Goal: Find specific page/section: Find specific page/section

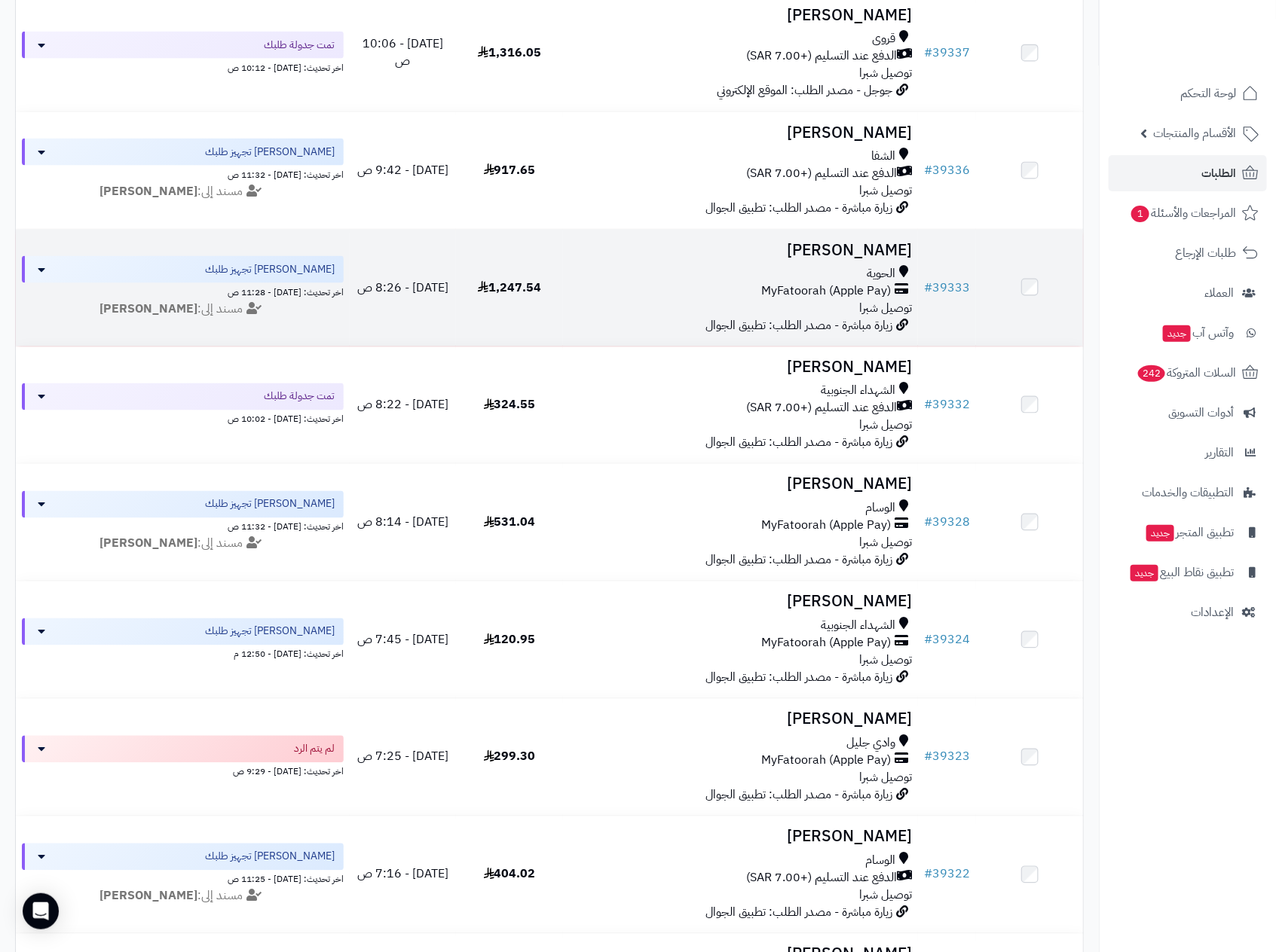
scroll to position [904, 0]
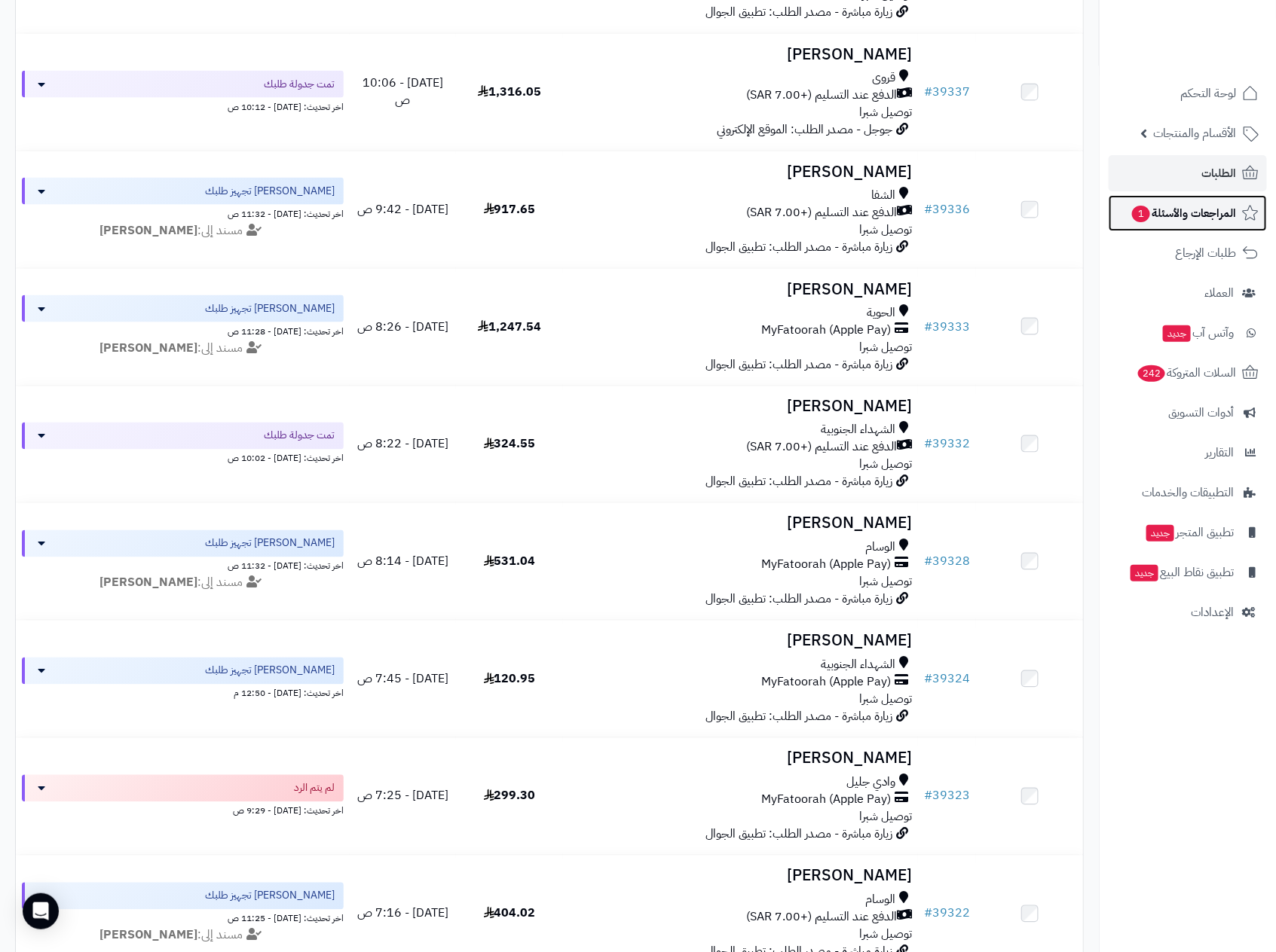
click at [1169, 215] on span "المراجعات والأسئلة 1" at bounding box center [1183, 213] width 105 height 21
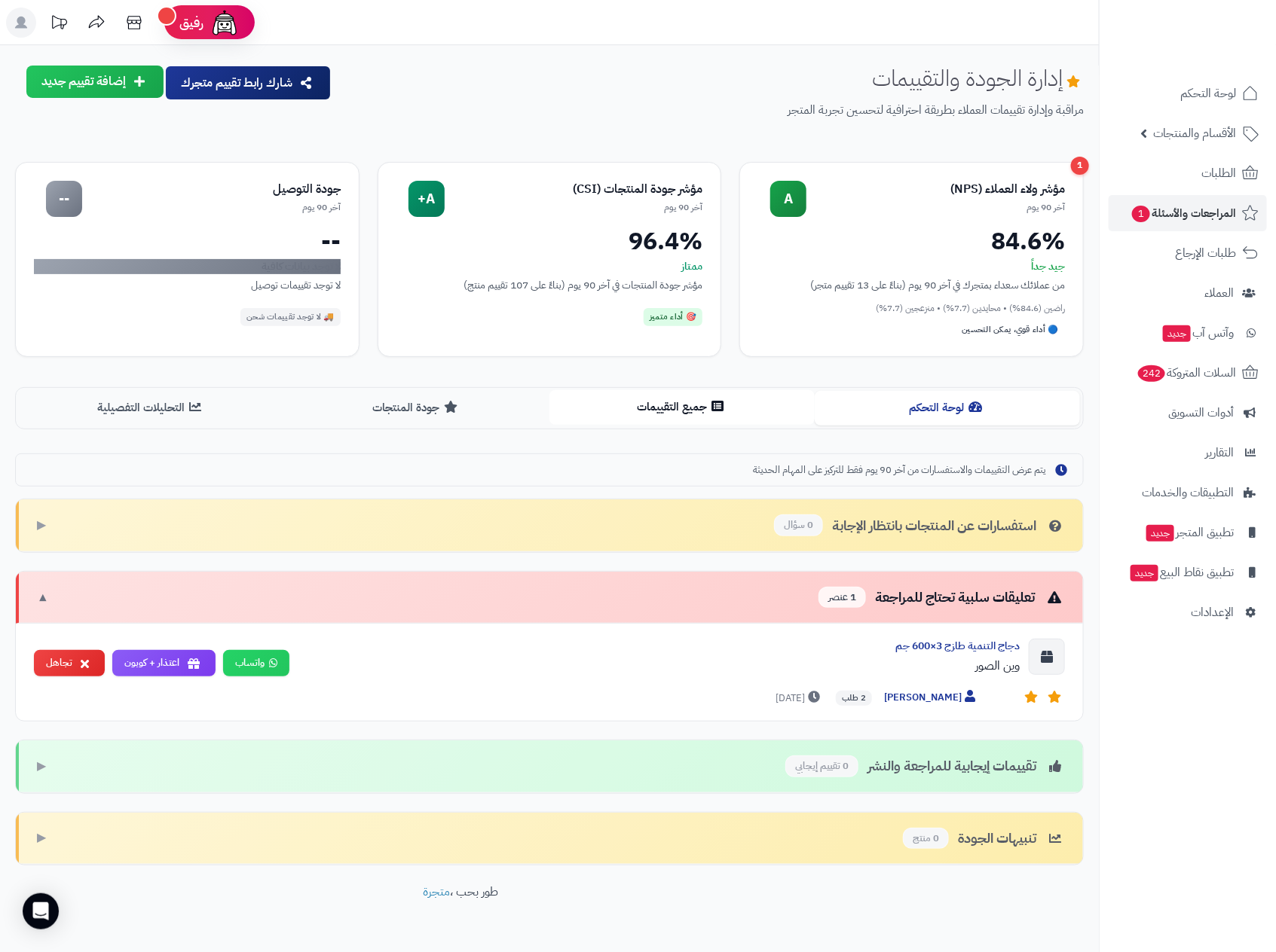
click at [679, 402] on button "جميع التقييمات" at bounding box center [682, 407] width 265 height 34
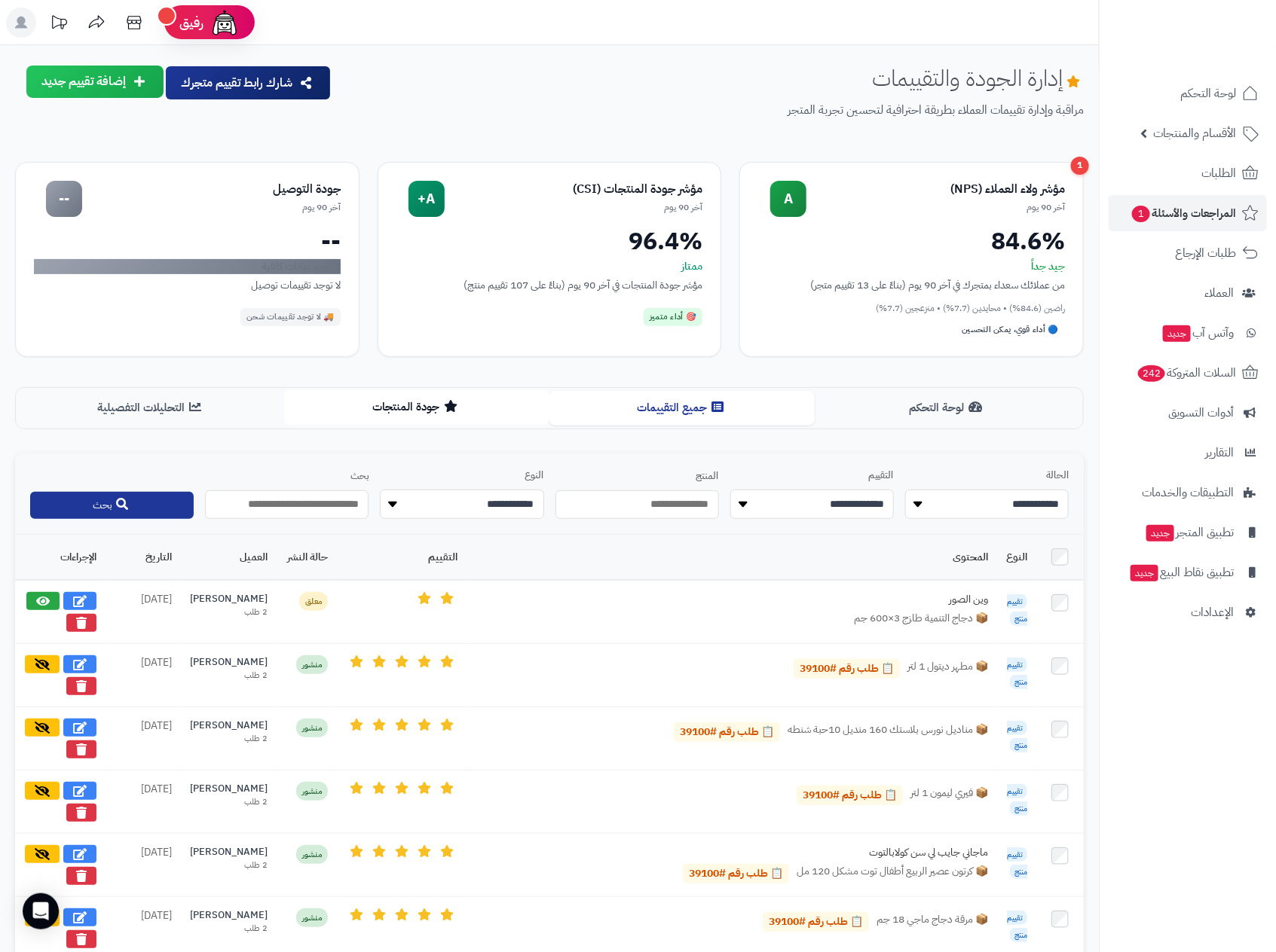
click at [393, 413] on button "جودة المنتجات" at bounding box center [417, 407] width 265 height 34
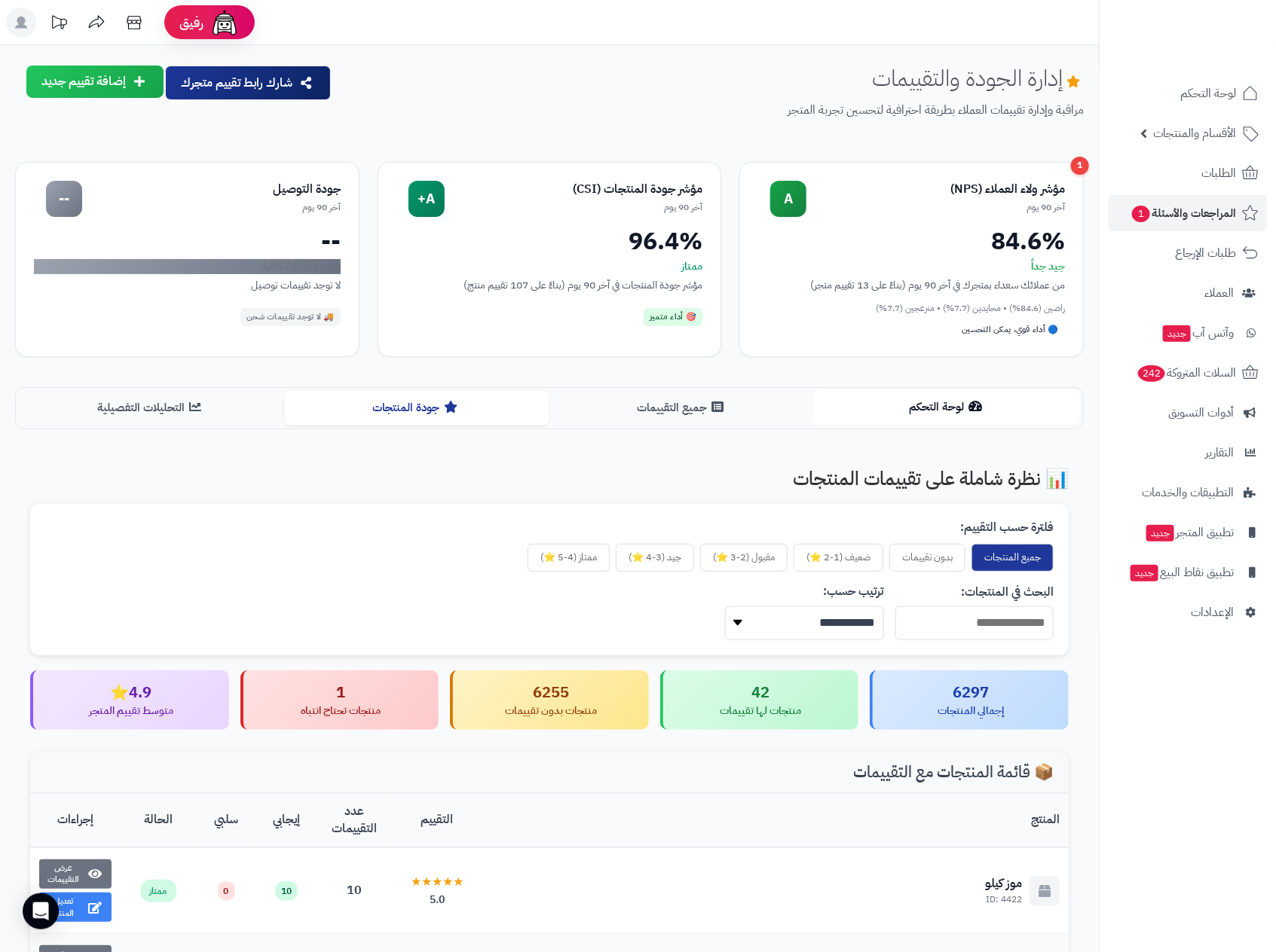
click at [975, 397] on button "لوحة التحكم" at bounding box center [947, 407] width 265 height 34
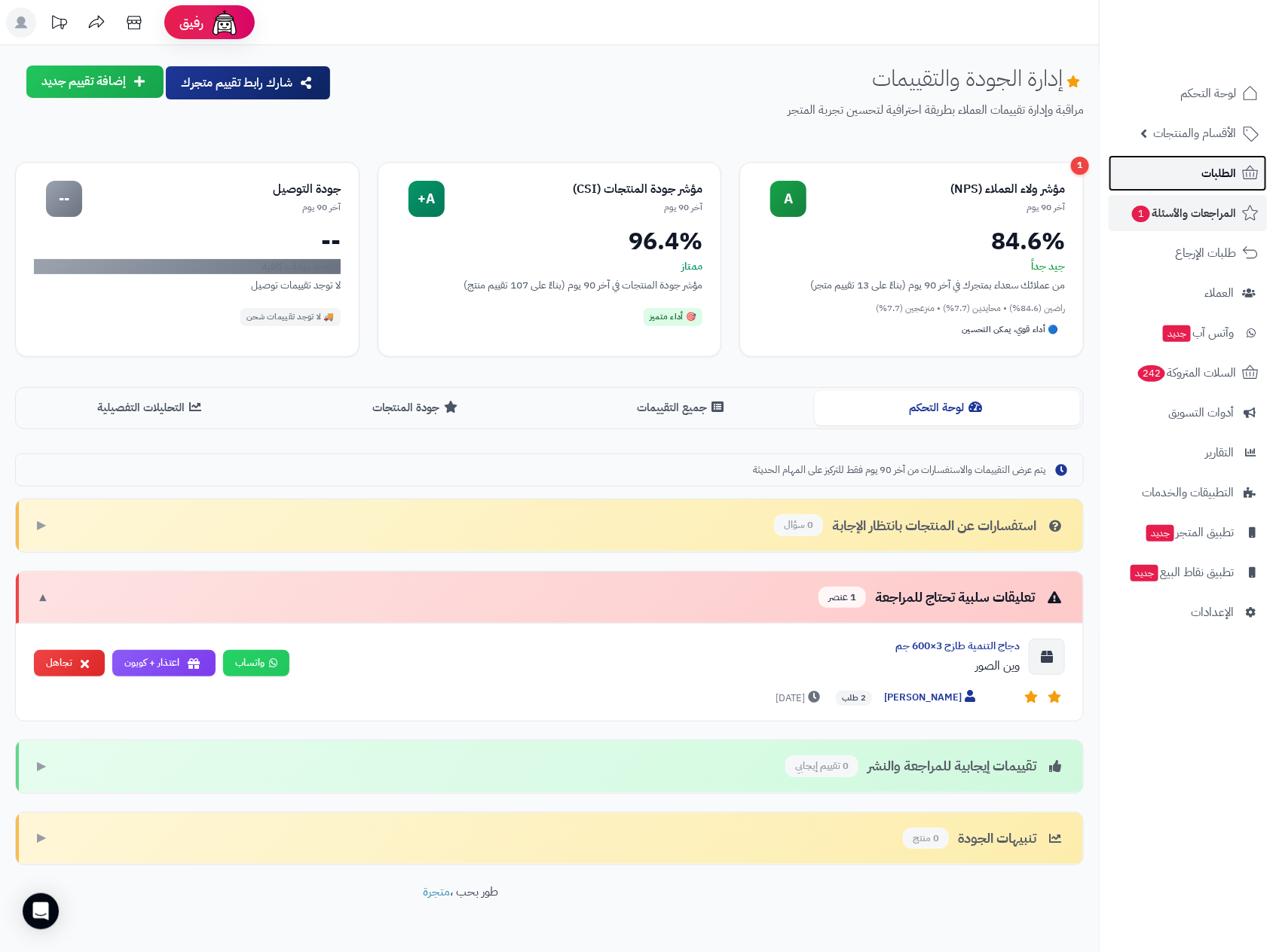
click at [1224, 165] on span "الطلبات" at bounding box center [1218, 173] width 35 height 21
